Goal: Task Accomplishment & Management: Manage account settings

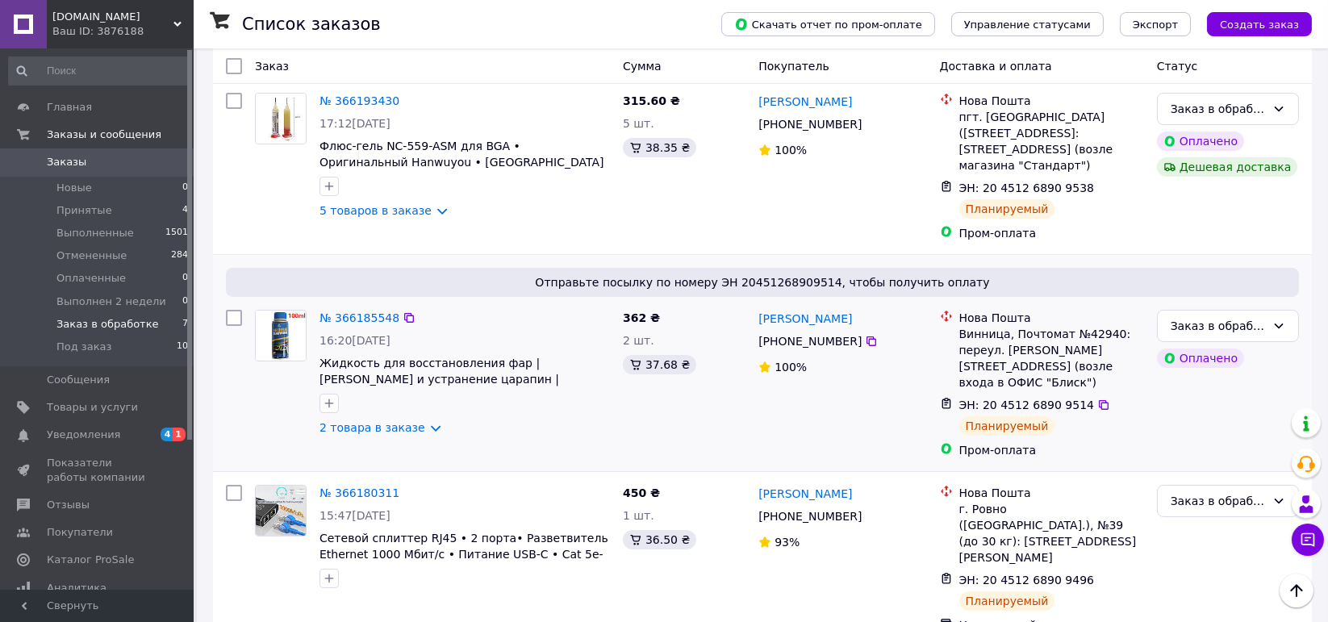
scroll to position [809, 0]
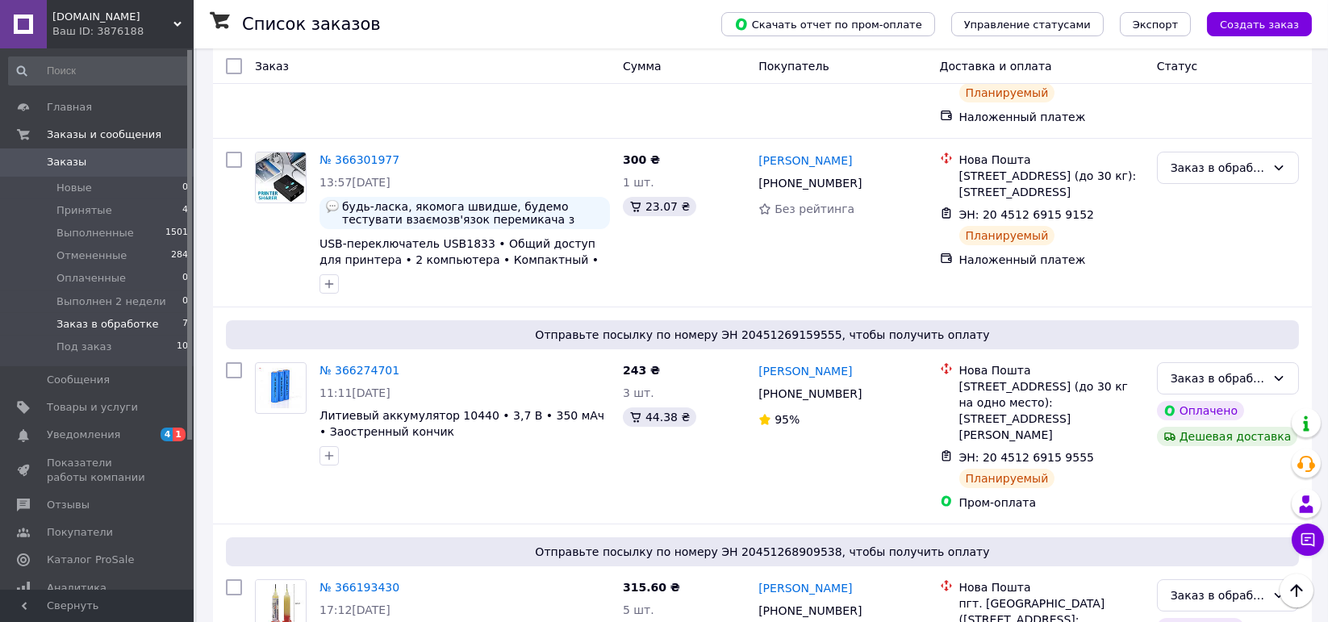
scroll to position [323, 0]
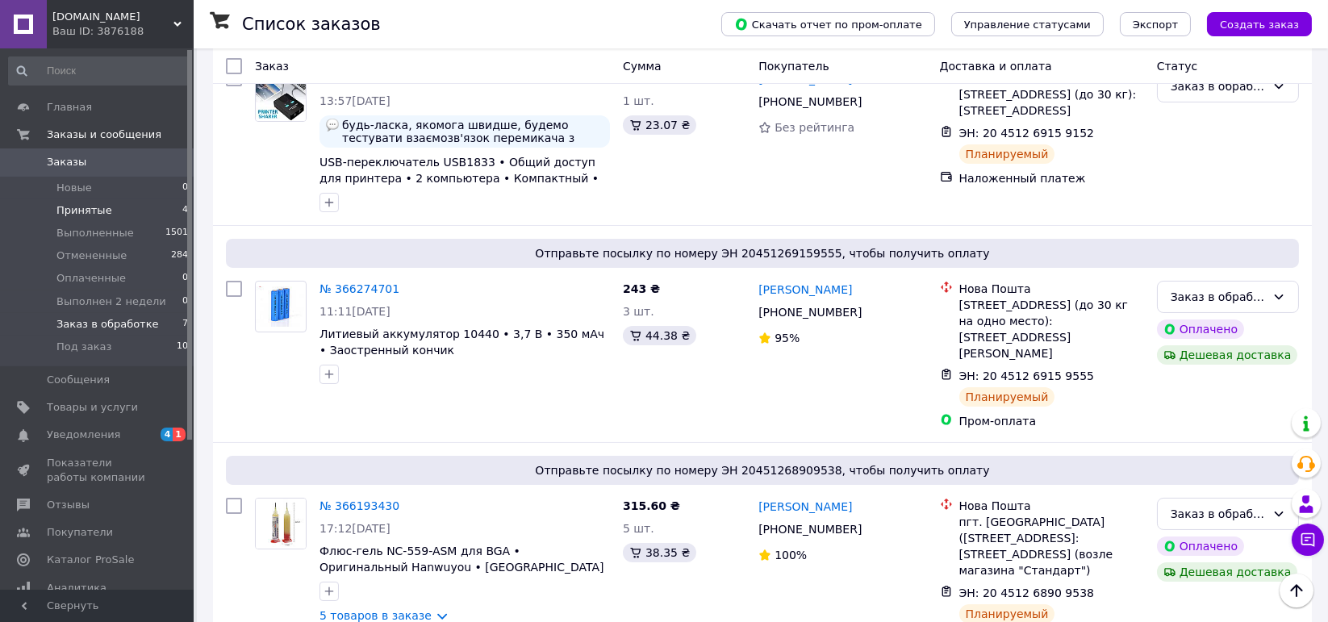
click at [110, 211] on li "Принятые 4" at bounding box center [99, 210] width 198 height 23
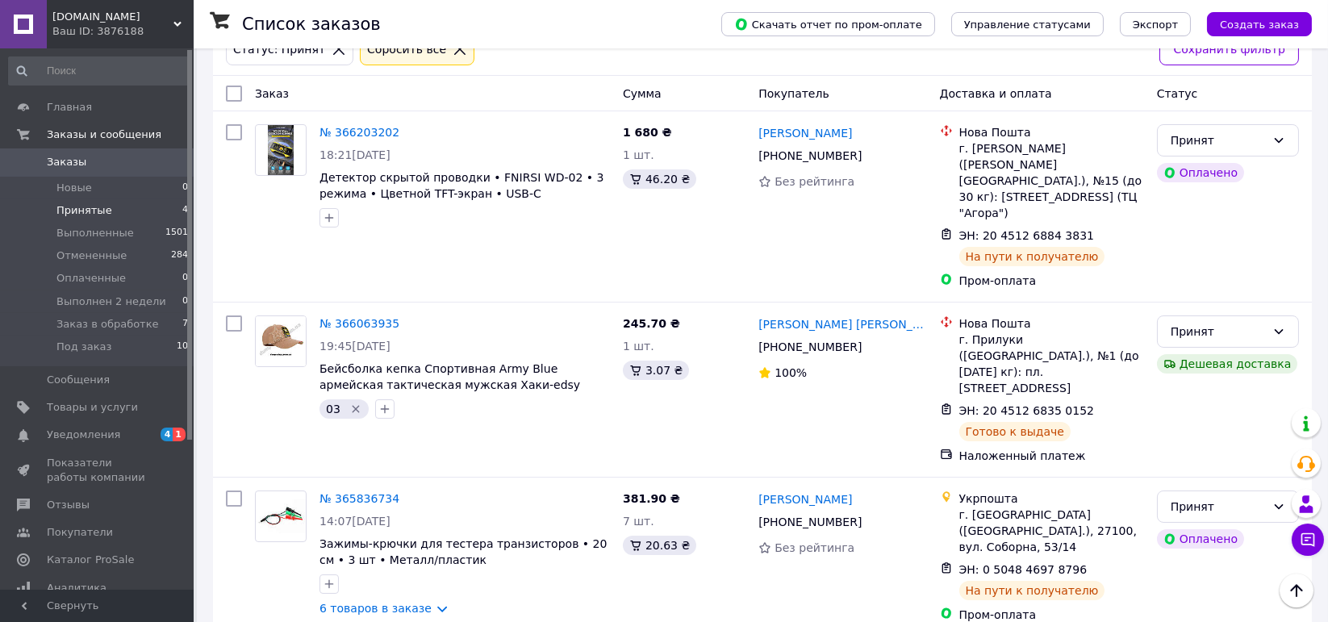
scroll to position [174, 0]
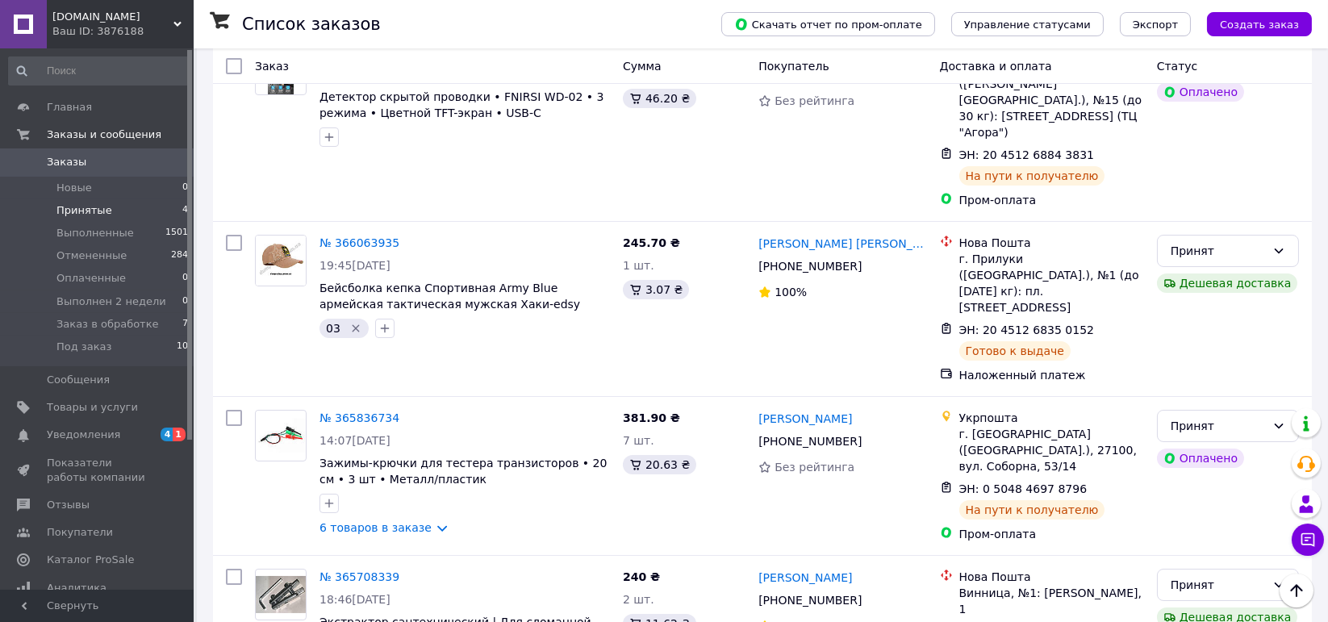
click at [110, 204] on li "Принятые 4" at bounding box center [99, 210] width 198 height 23
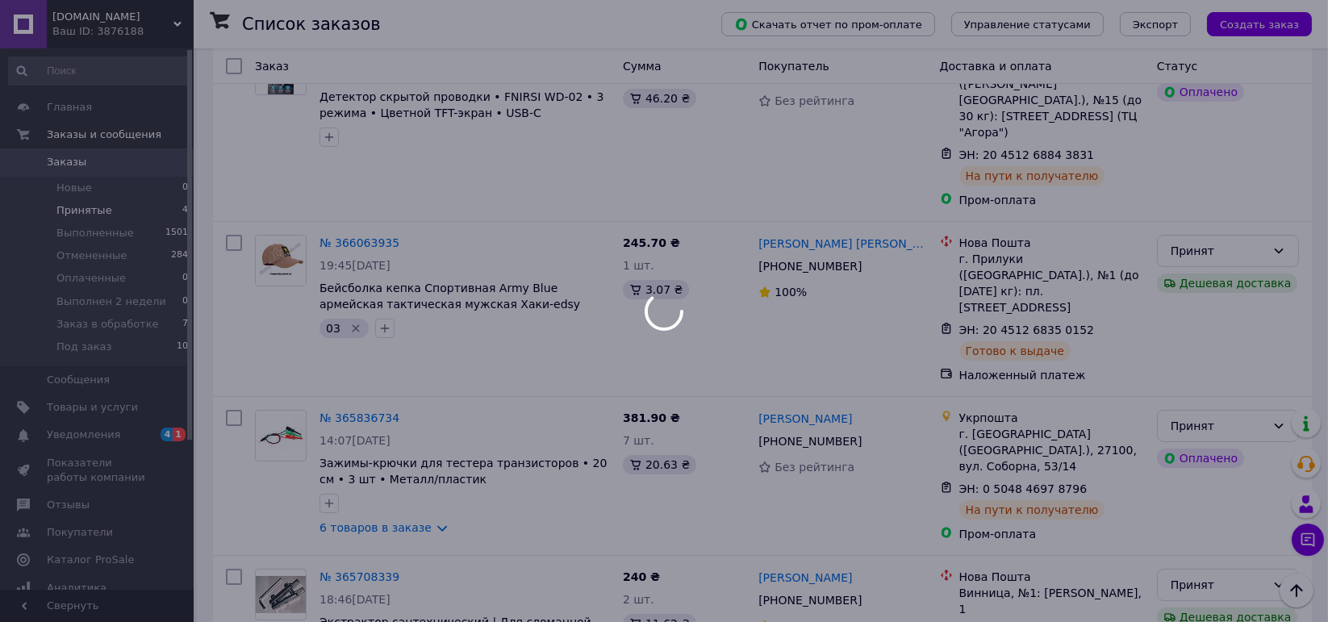
scroll to position [0, 0]
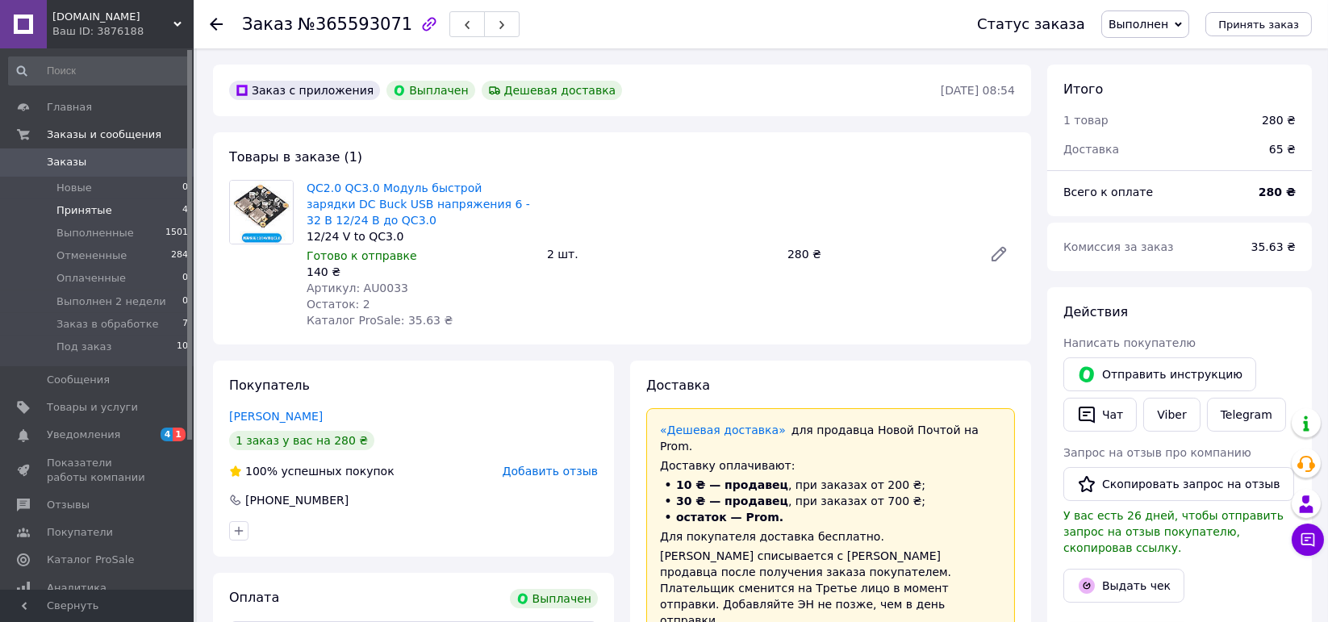
click at [103, 202] on li "Принятые 4" at bounding box center [99, 210] width 198 height 23
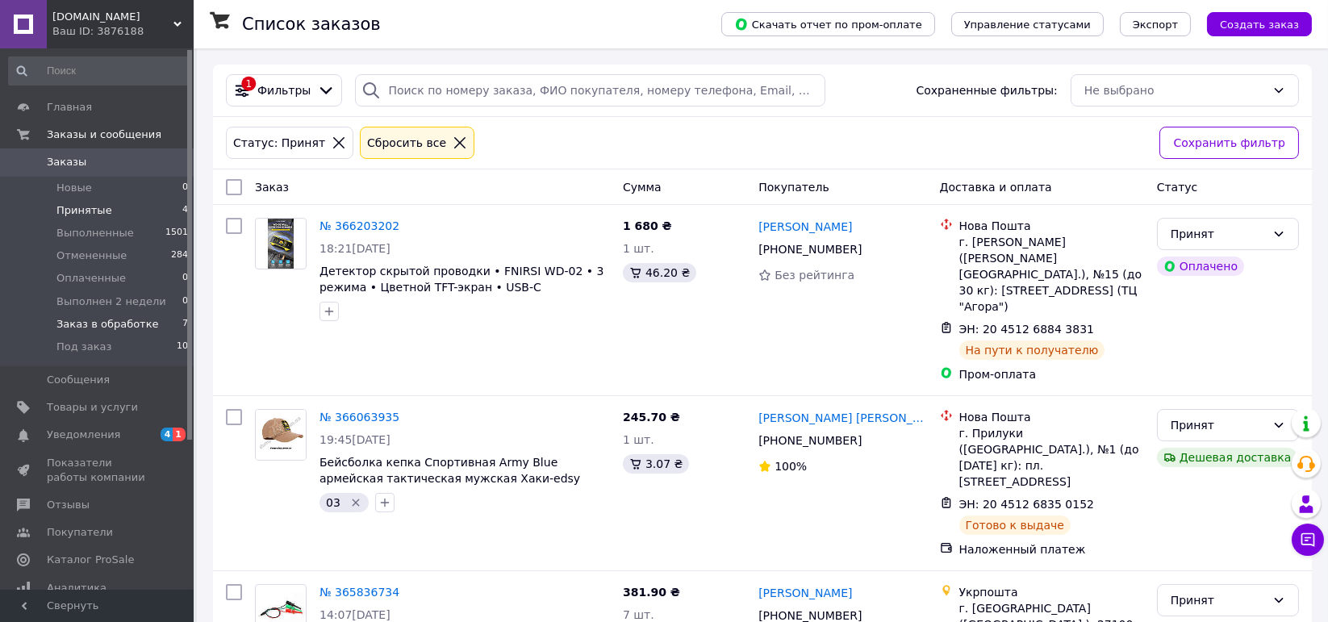
click at [68, 314] on li "Заказ в обработке 7" at bounding box center [99, 324] width 198 height 23
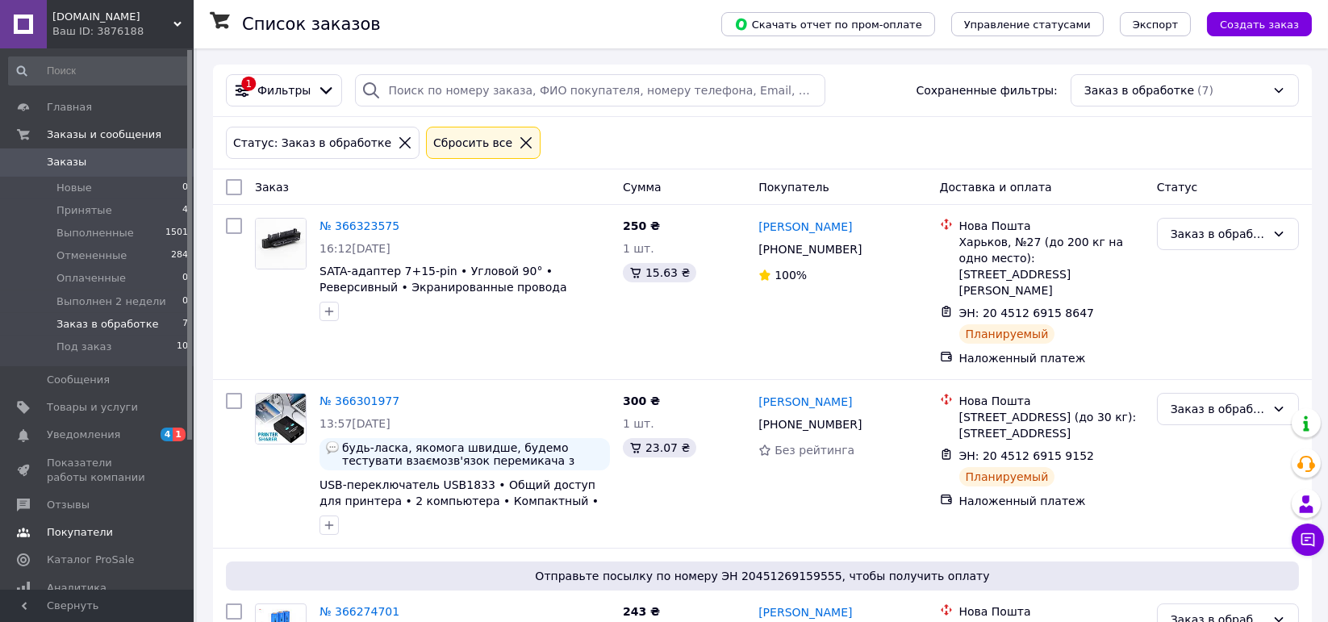
click at [0, 534] on span at bounding box center [23, 532] width 47 height 15
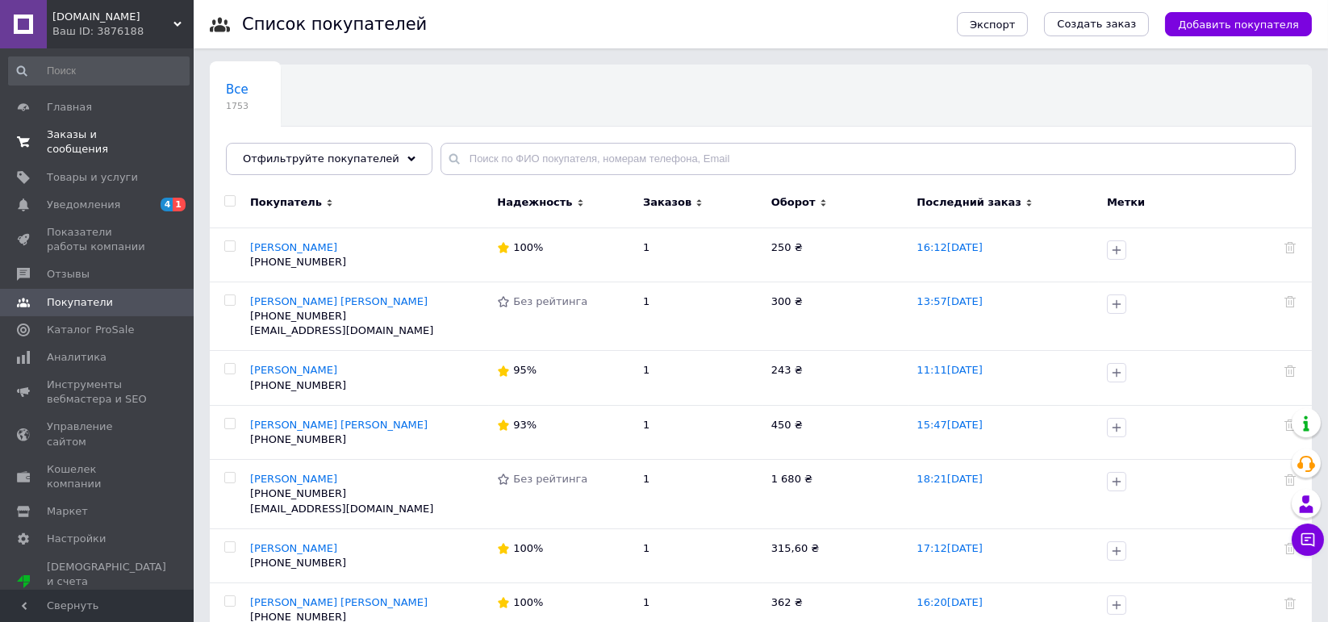
click at [67, 146] on link "Заказы и сообщения 0 0" at bounding box center [99, 142] width 198 height 42
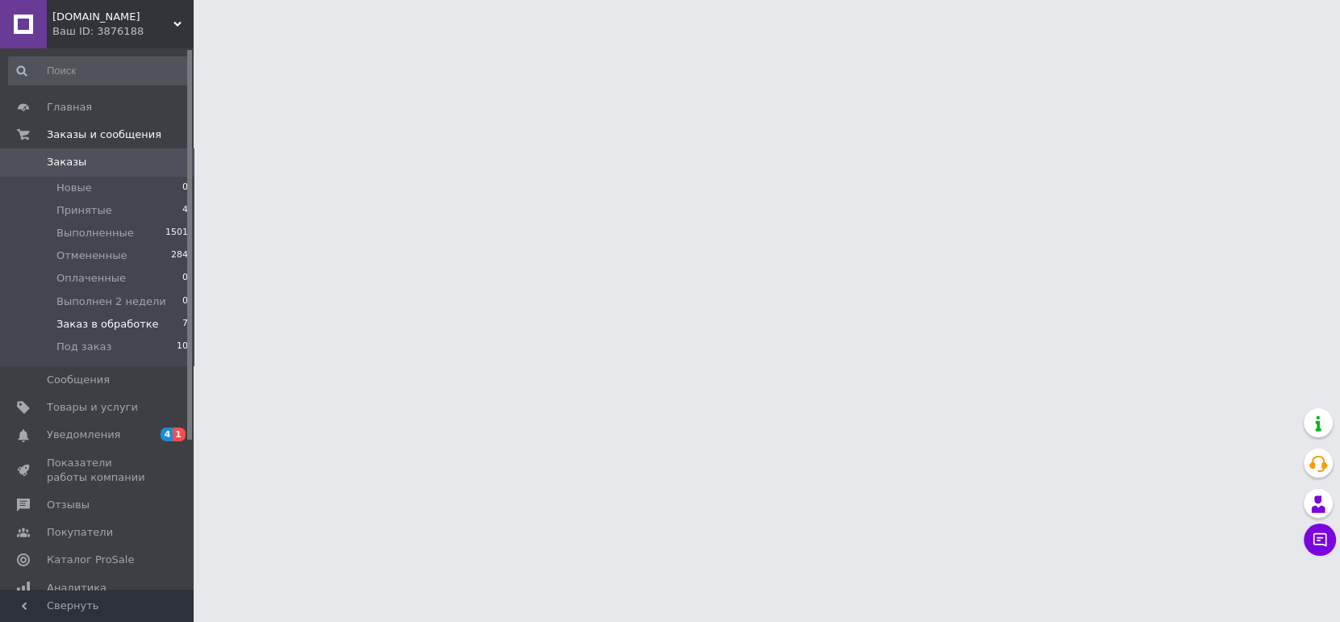
click at [88, 327] on span "Заказ в обработке" at bounding box center [107, 324] width 102 height 15
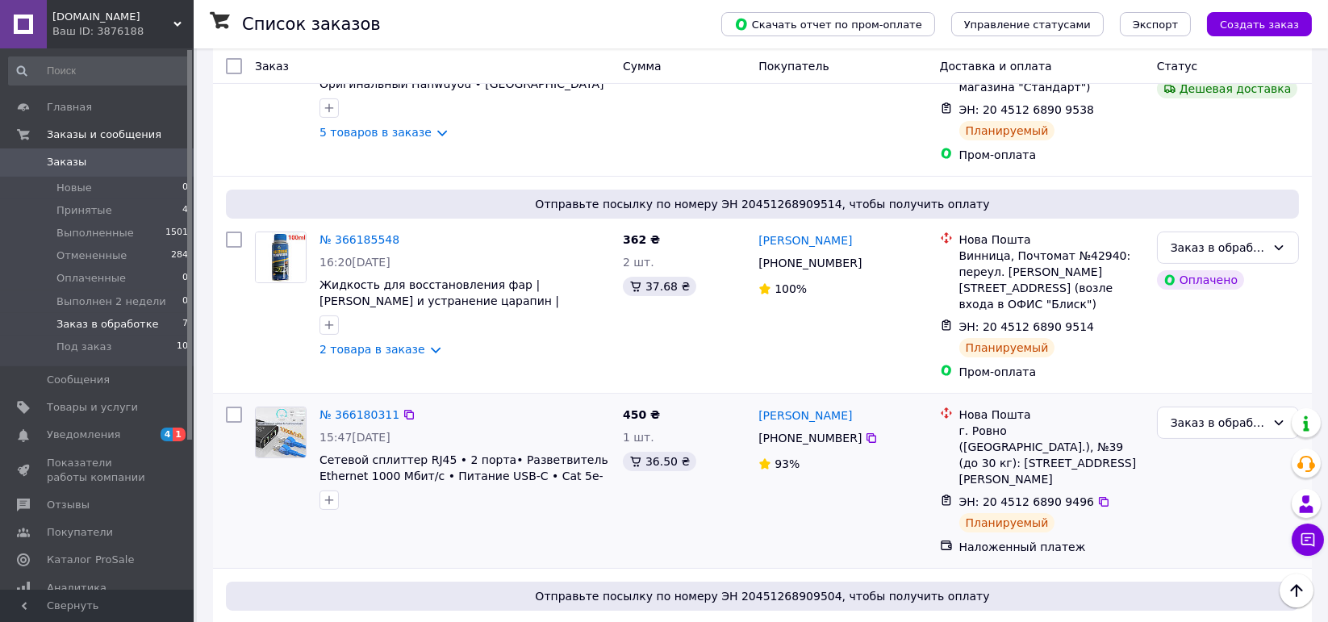
scroll to position [809, 0]
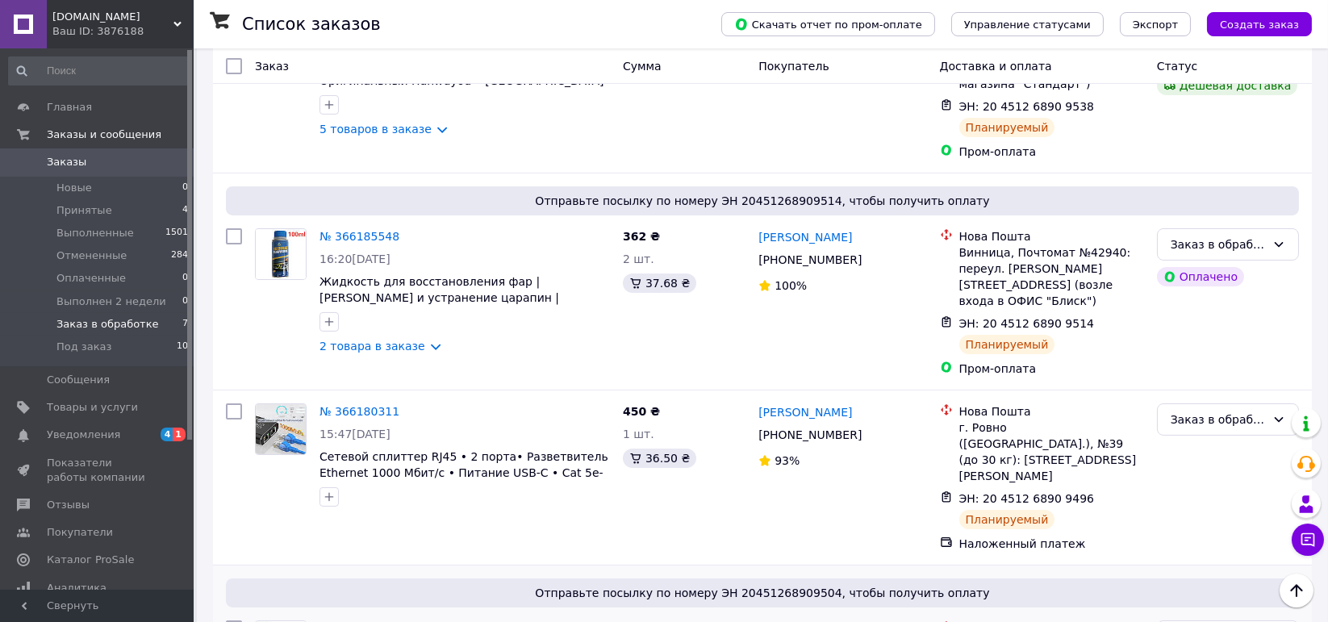
click at [376, 621] on link "№ 366105556" at bounding box center [359, 628] width 80 height 13
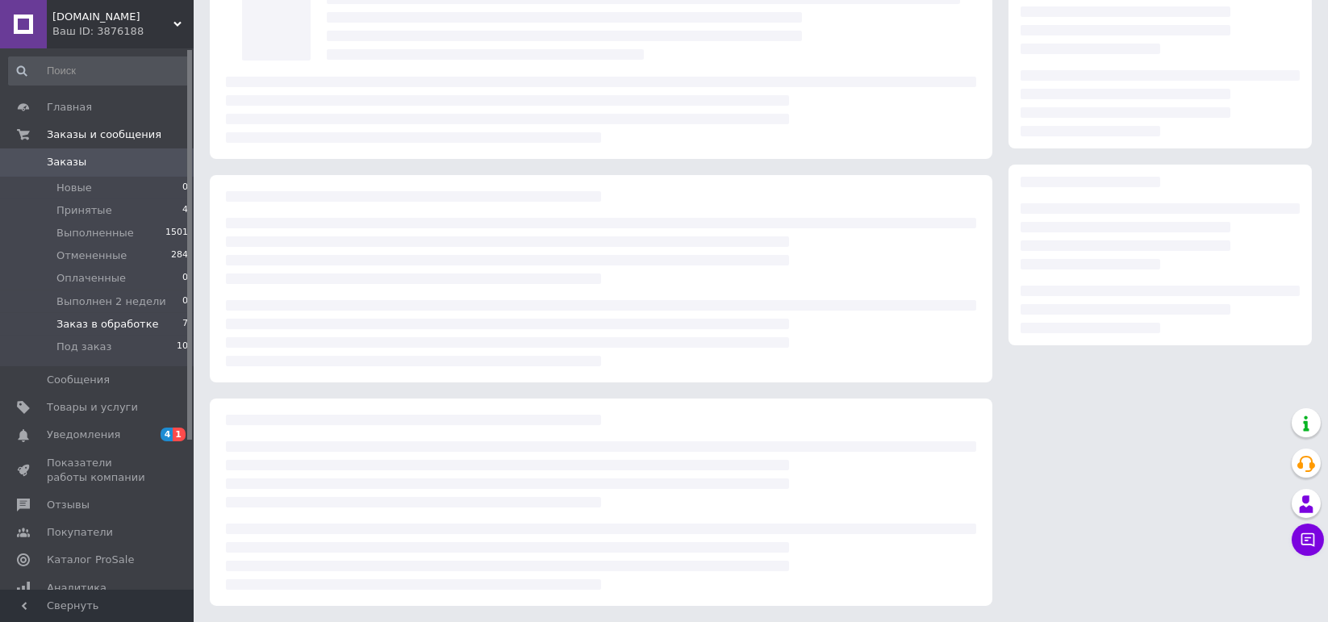
scroll to position [809, 0]
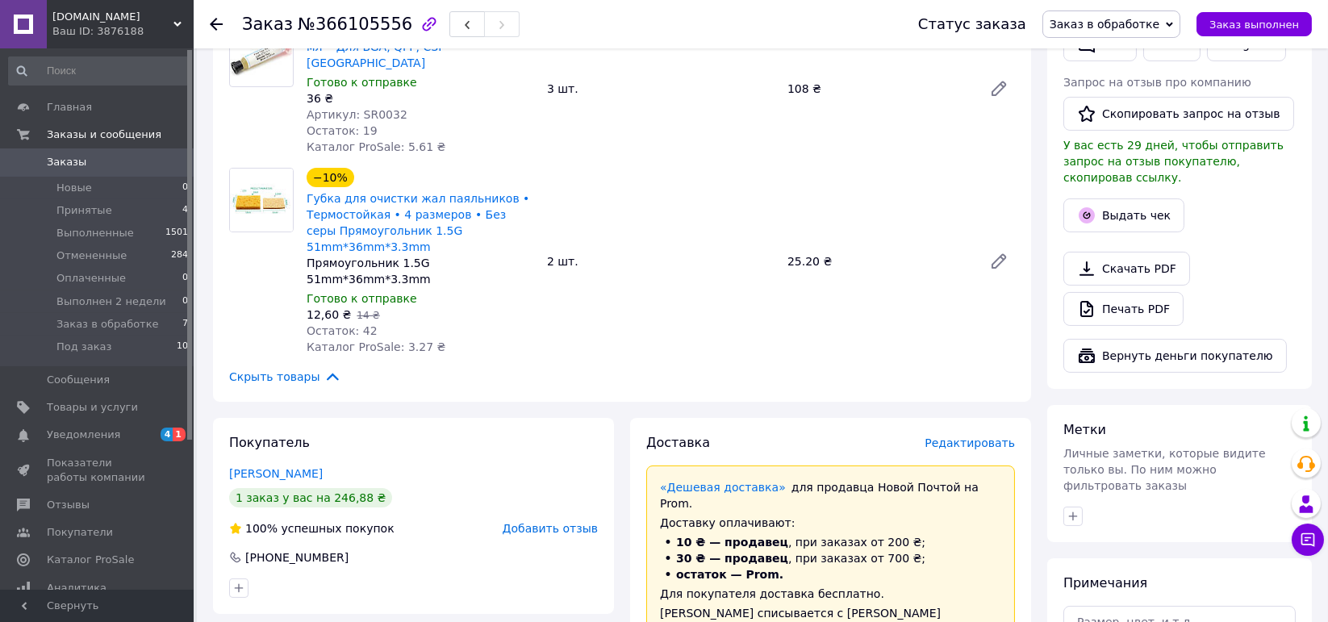
drag, startPoint x: 354, startPoint y: 462, endPoint x: 349, endPoint y: 476, distance: 14.5
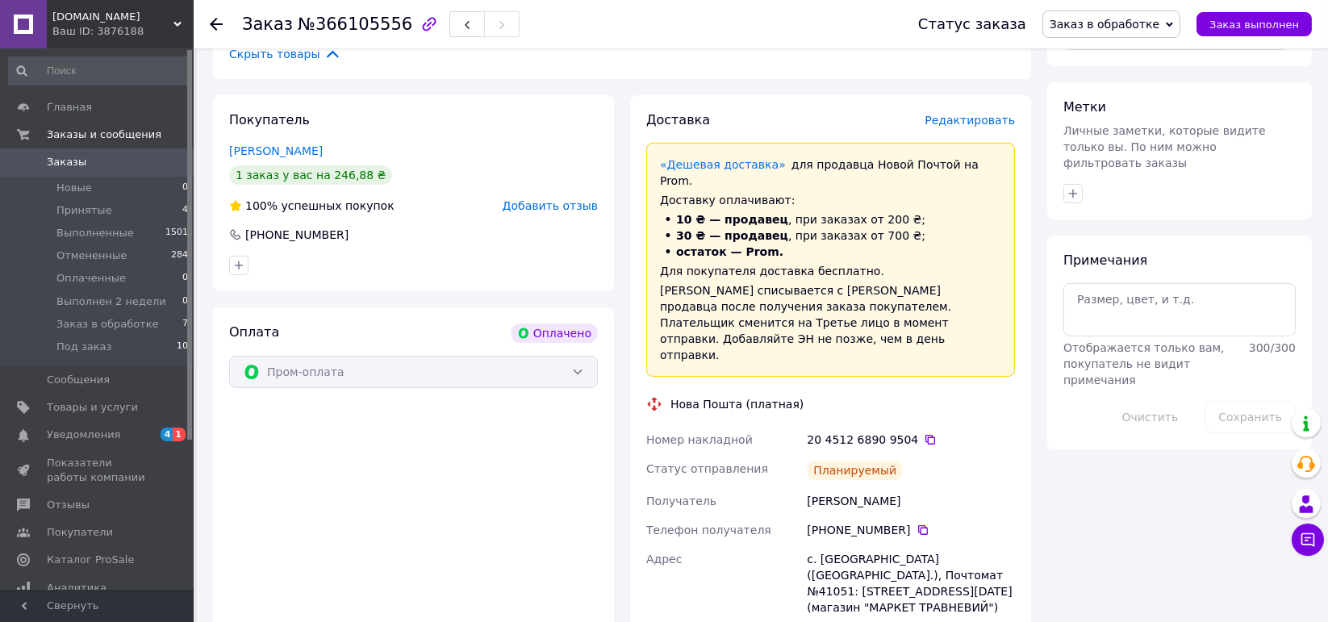
drag, startPoint x: 349, startPoint y: 477, endPoint x: 228, endPoint y: 654, distance: 214.8
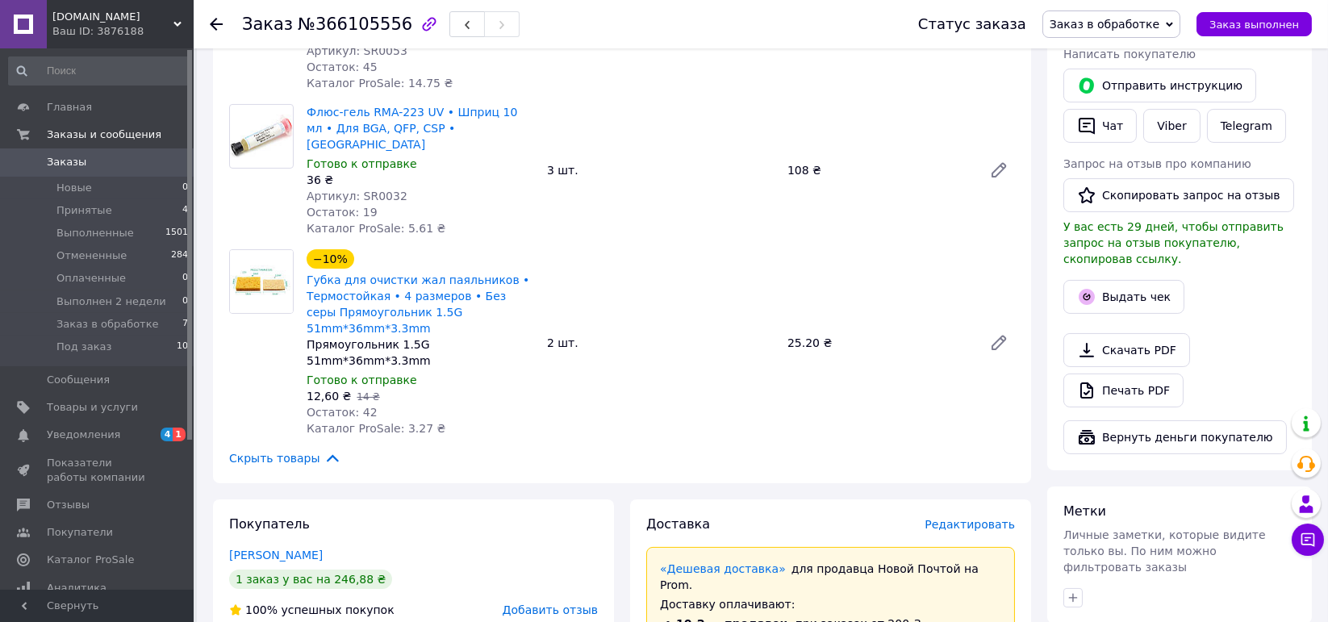
scroll to position [405, 0]
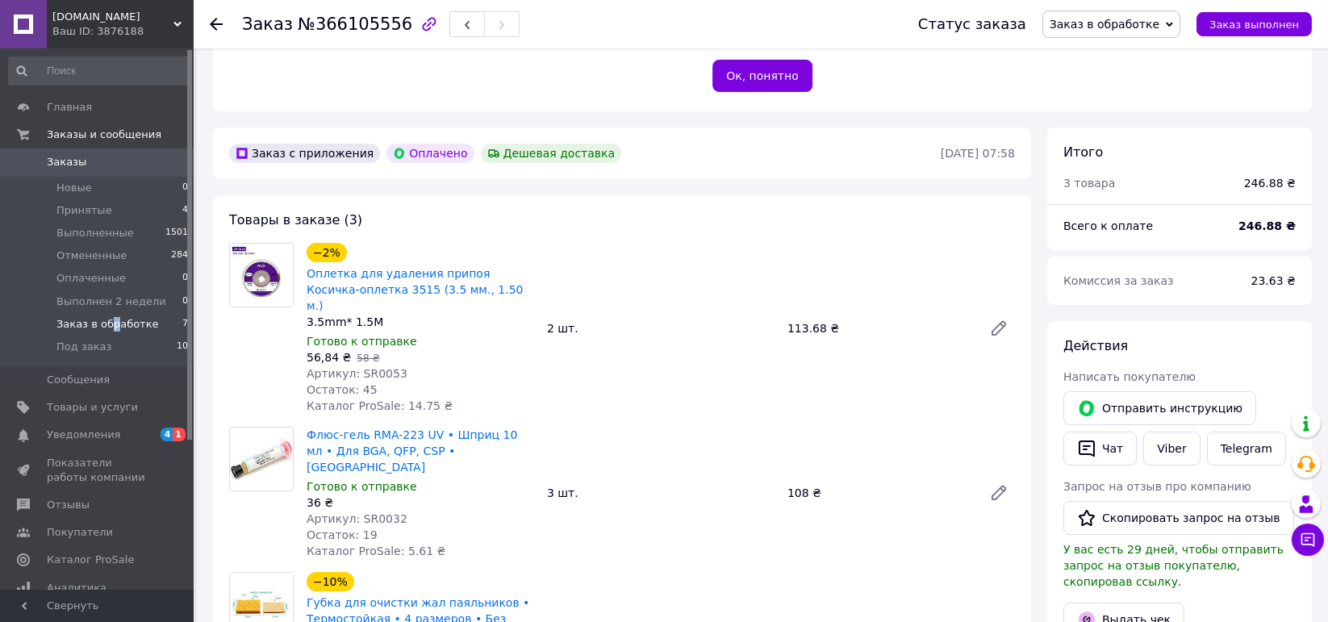
click at [107, 324] on span "Заказ в обработке" at bounding box center [107, 324] width 102 height 15
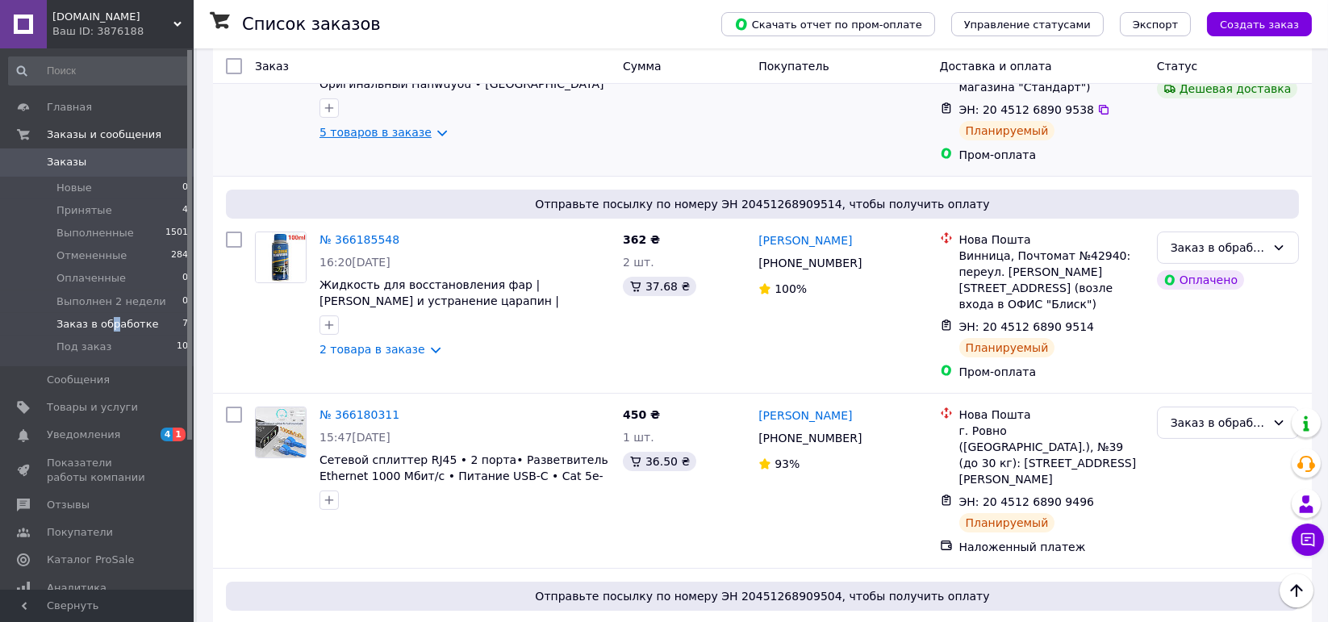
scroll to position [726, 0]
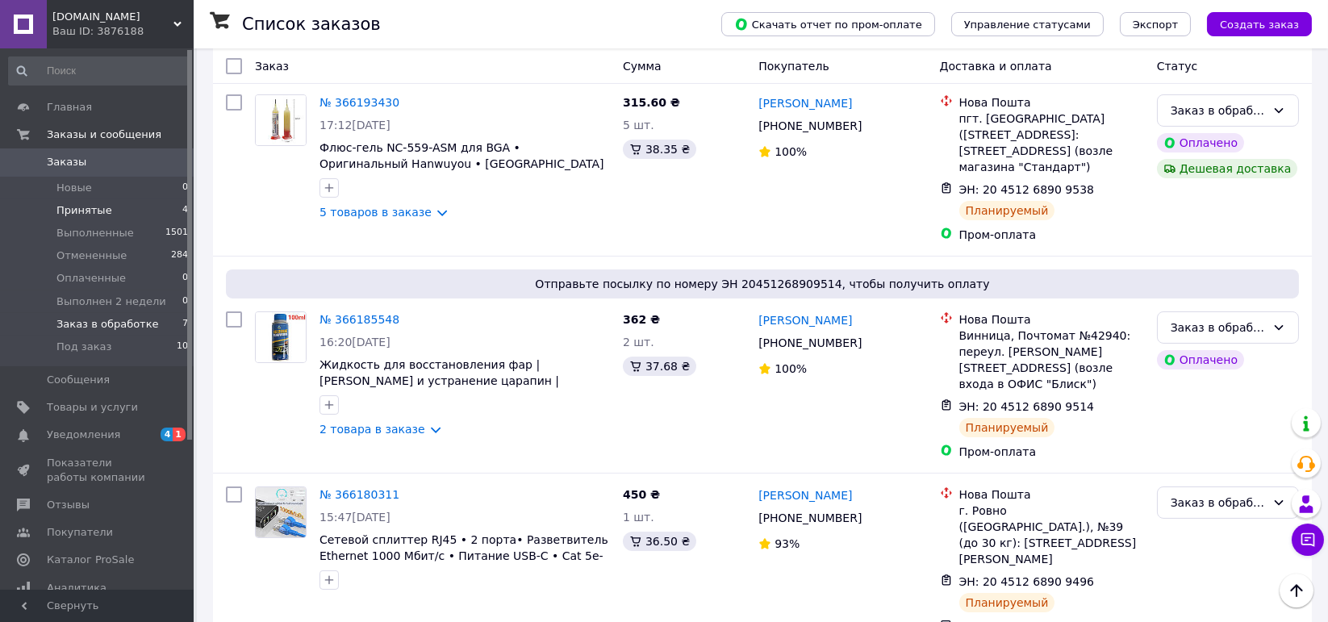
click at [55, 204] on li "Принятые 4" at bounding box center [99, 210] width 198 height 23
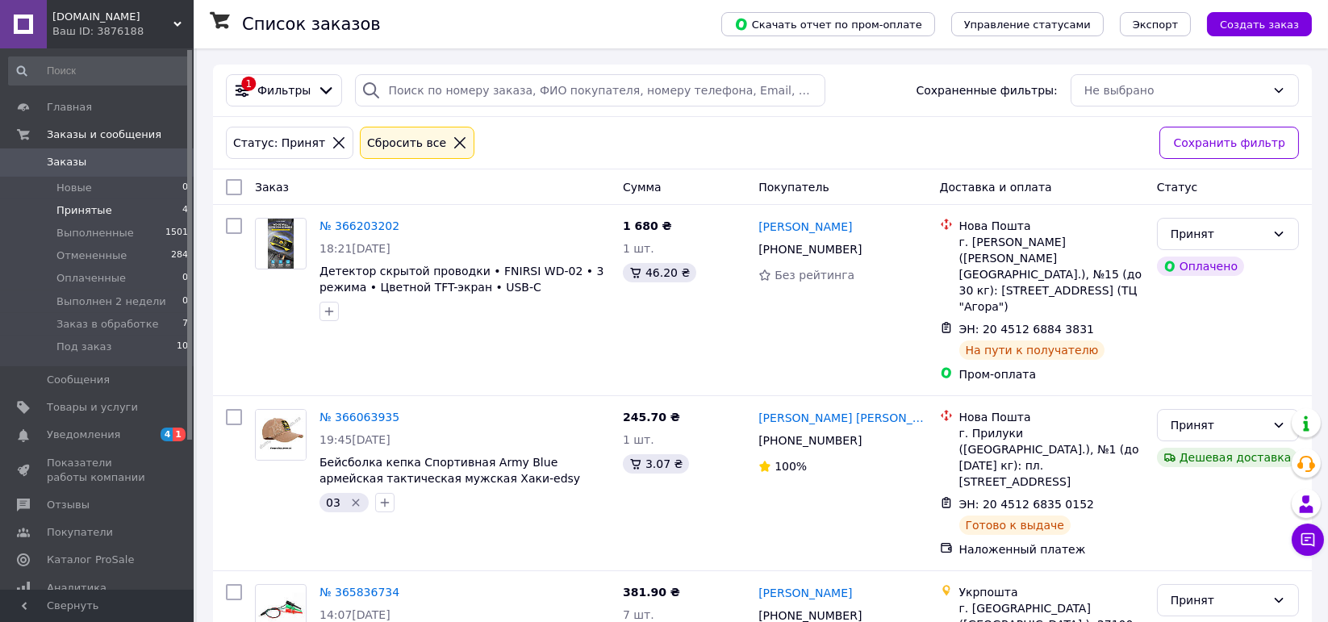
click at [123, 202] on li "Принятые 4" at bounding box center [99, 210] width 198 height 23
click at [121, 324] on span "Заказ в обработке" at bounding box center [107, 324] width 102 height 15
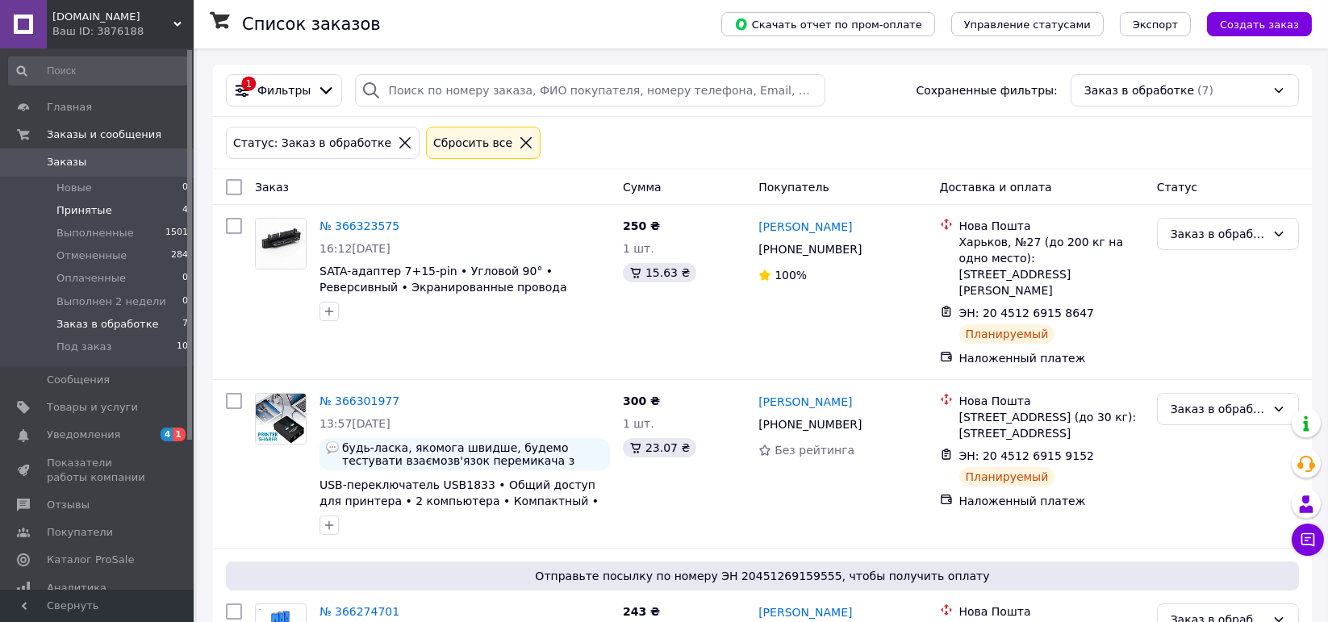
click at [102, 211] on span "Принятые" at bounding box center [84, 210] width 56 height 15
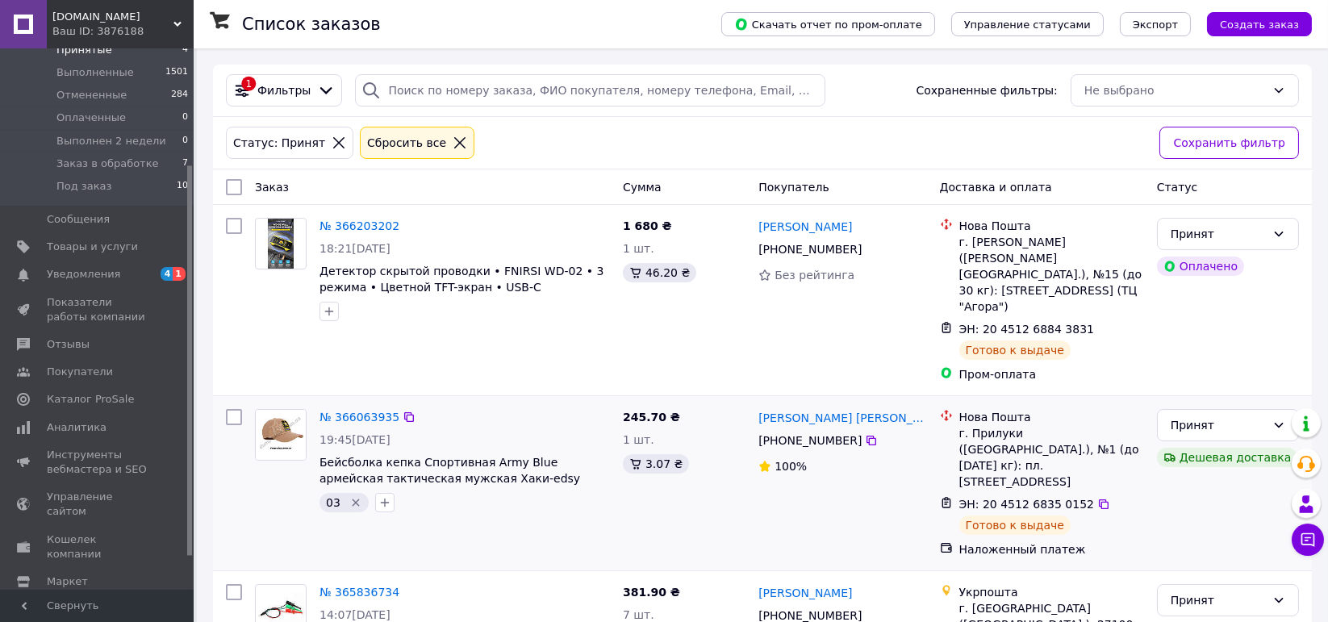
scroll to position [174, 0]
